Goal: Check status

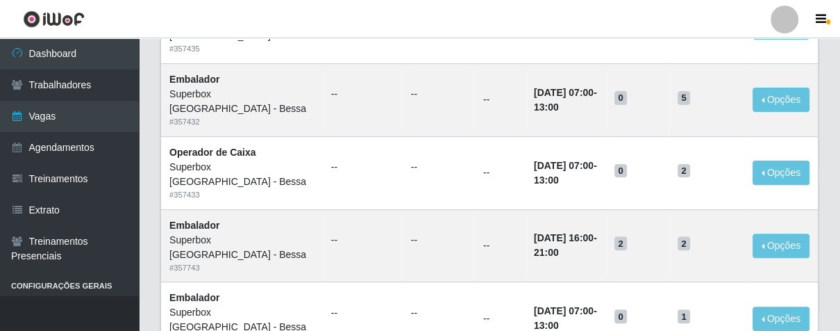
scroll to position [291, 0]
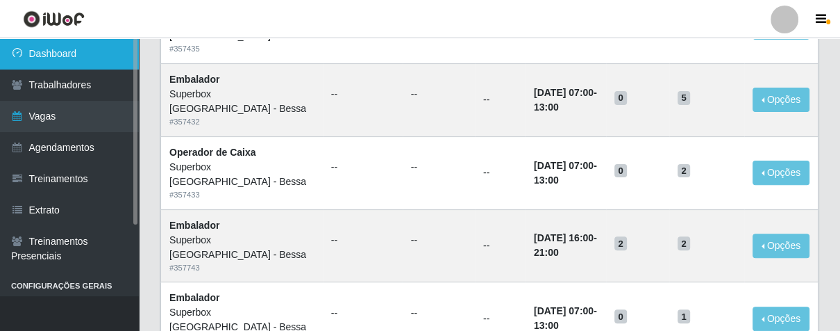
click at [104, 43] on link "Dashboard" at bounding box center [69, 53] width 139 height 31
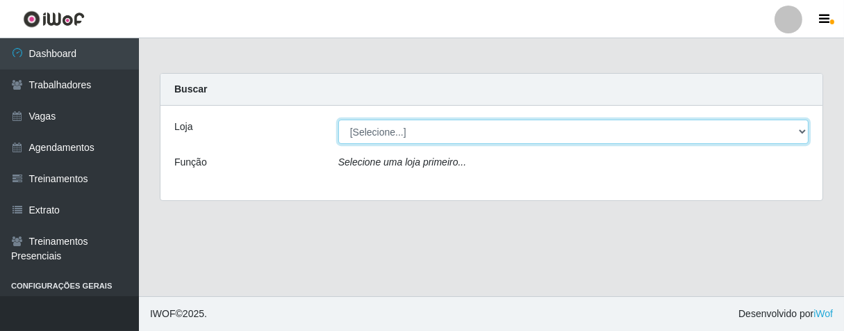
click at [378, 127] on select "[Selecione...] Superbox [GEOGRAPHIC_DATA] - Bessa" at bounding box center [573, 131] width 470 height 24
select select "206"
click at [338, 119] on select "[Selecione...] Superbox [GEOGRAPHIC_DATA] - Bessa" at bounding box center [573, 131] width 470 height 24
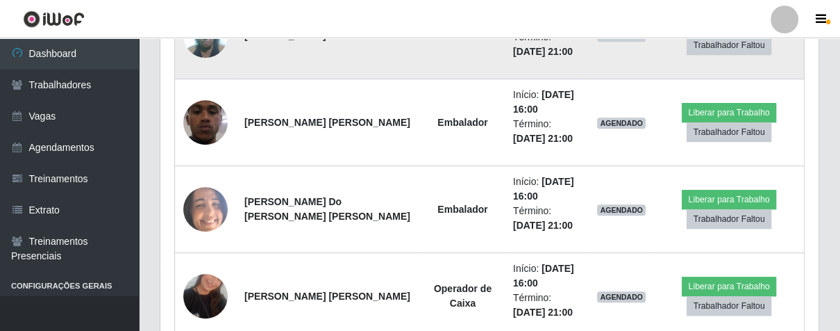
scroll to position [690, 0]
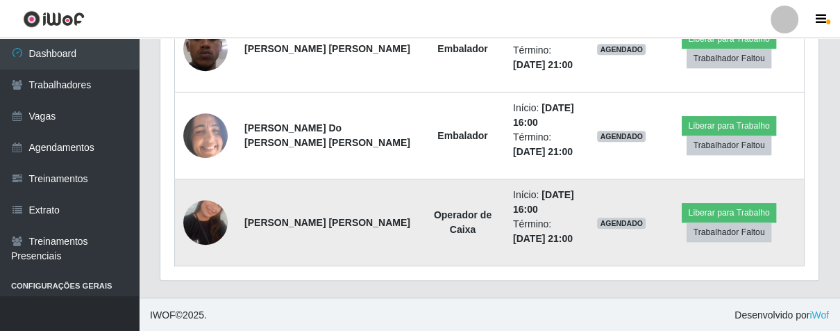
click at [210, 226] on img at bounding box center [205, 222] width 44 height 79
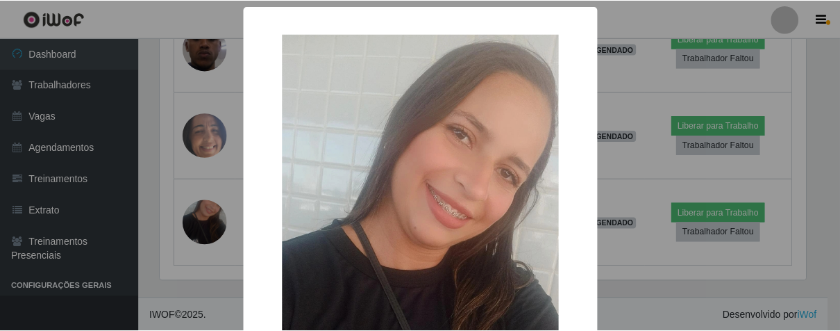
scroll to position [284, 0]
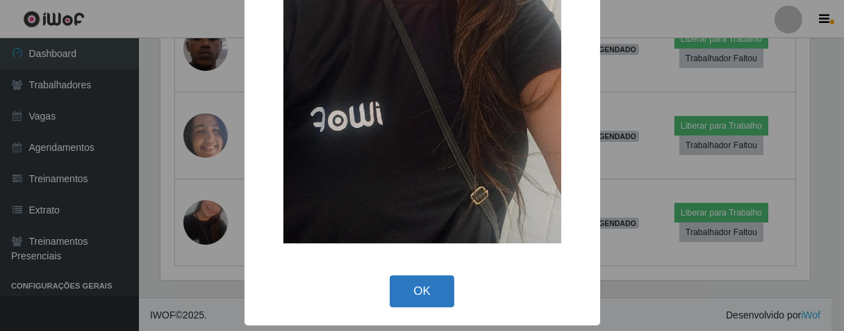
click at [424, 303] on button "OK" at bounding box center [422, 291] width 65 height 33
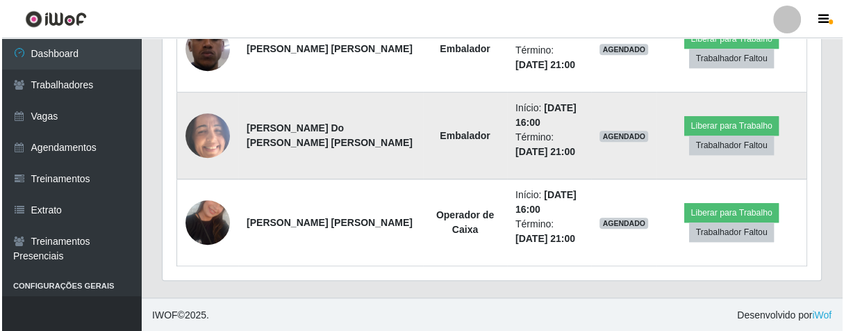
scroll to position [613, 0]
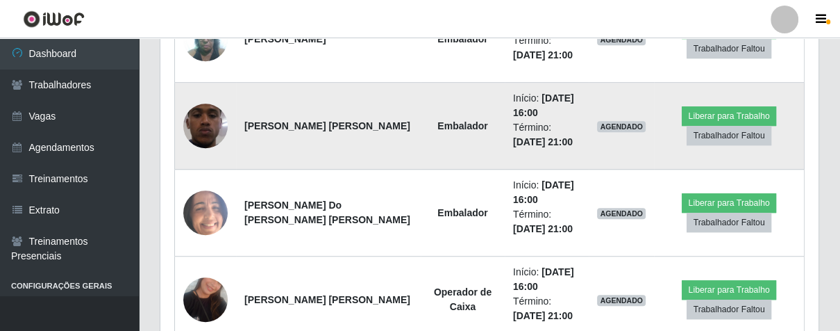
click at [206, 121] on img at bounding box center [205, 125] width 44 height 99
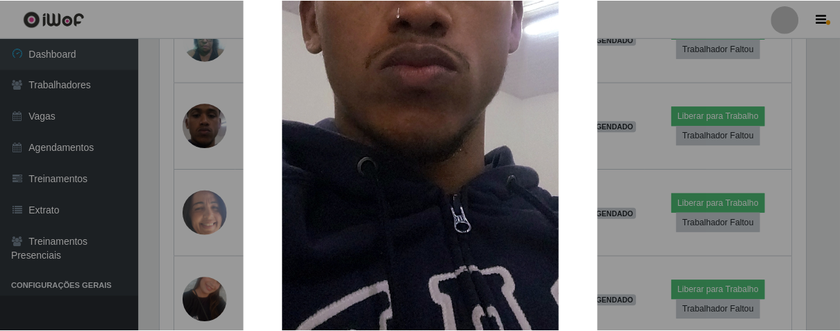
scroll to position [409, 0]
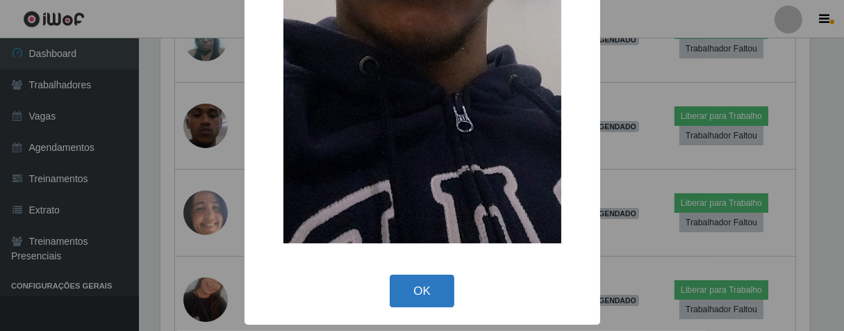
click at [420, 299] on button "OK" at bounding box center [422, 290] width 65 height 33
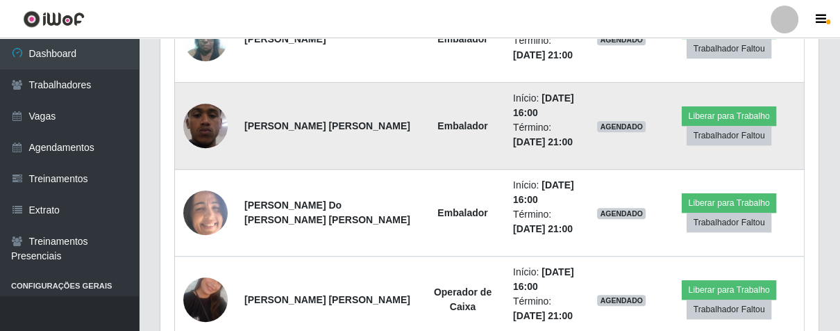
scroll to position [536, 0]
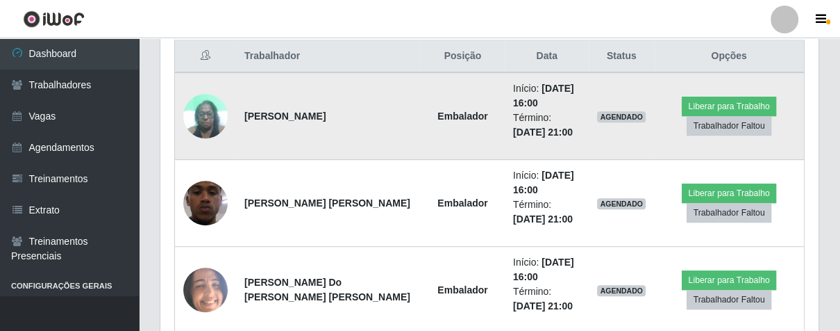
click at [211, 112] on img at bounding box center [205, 115] width 44 height 59
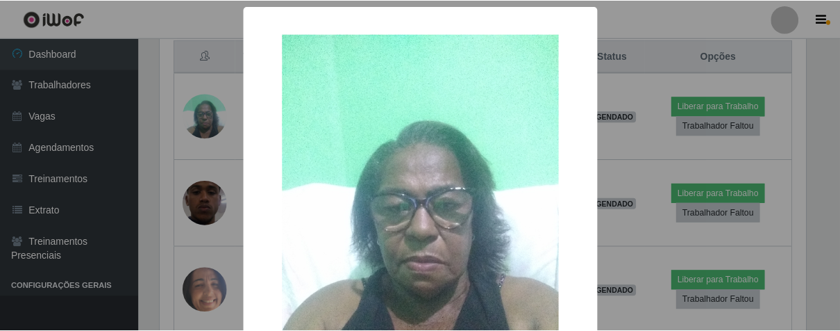
scroll to position [161, 0]
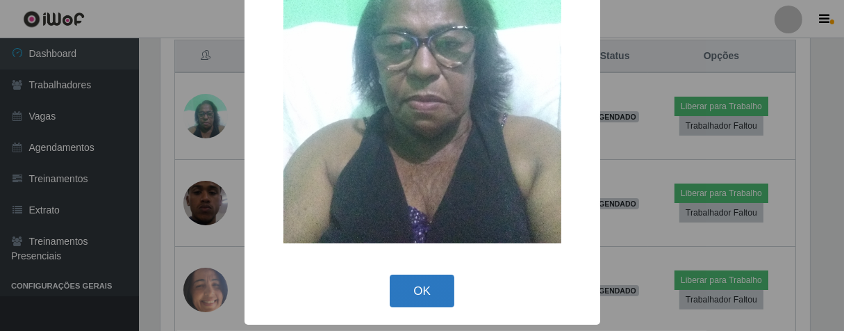
click at [424, 276] on button "OK" at bounding box center [422, 290] width 65 height 33
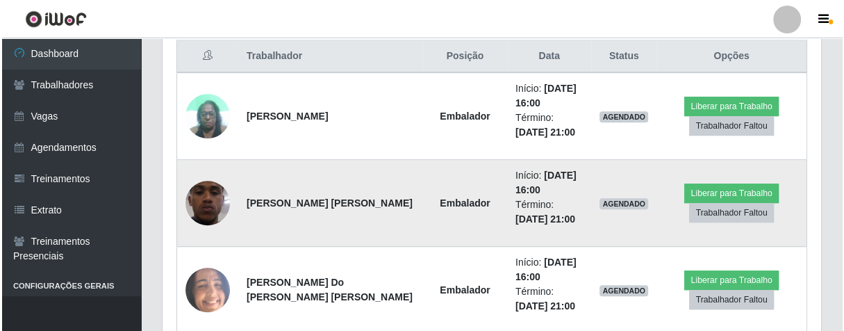
scroll to position [288, 658]
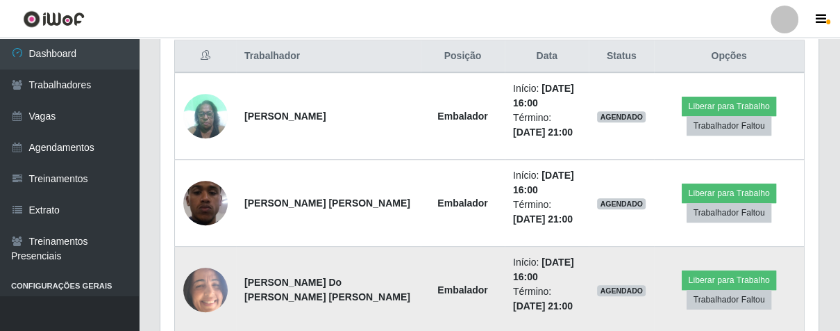
click at [217, 284] on img at bounding box center [205, 289] width 44 height 99
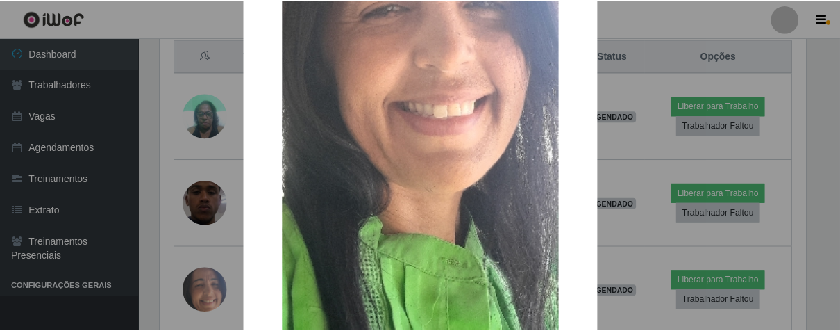
scroll to position [408, 0]
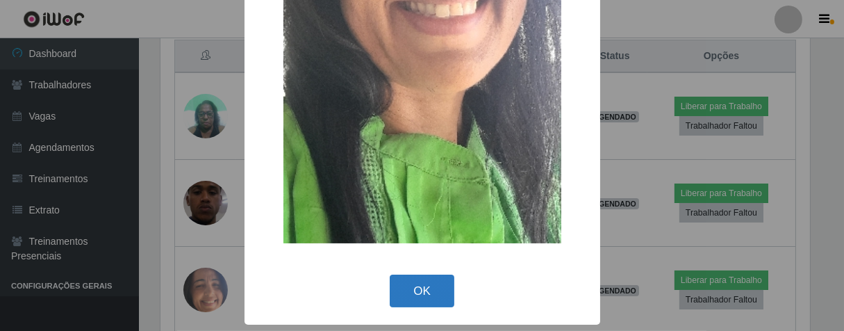
click at [428, 283] on button "OK" at bounding box center [422, 290] width 65 height 33
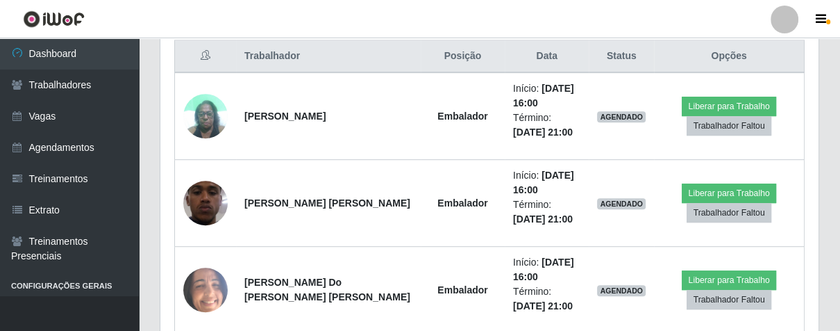
scroll to position [288, 658]
